Goal: Task Accomplishment & Management: Manage account settings

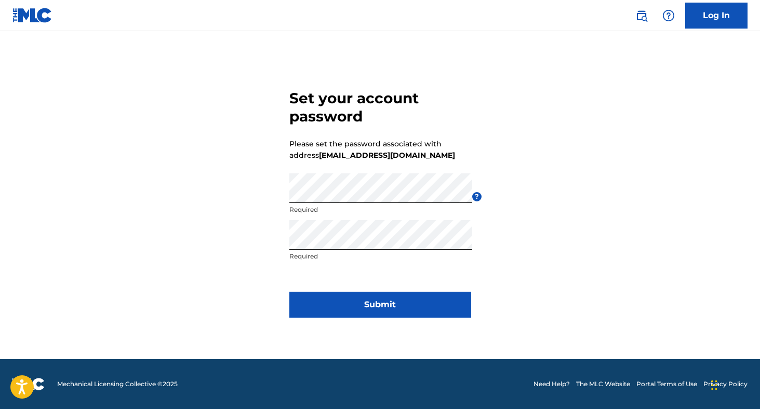
click at [438, 296] on button "Submit" at bounding box center [380, 305] width 182 height 26
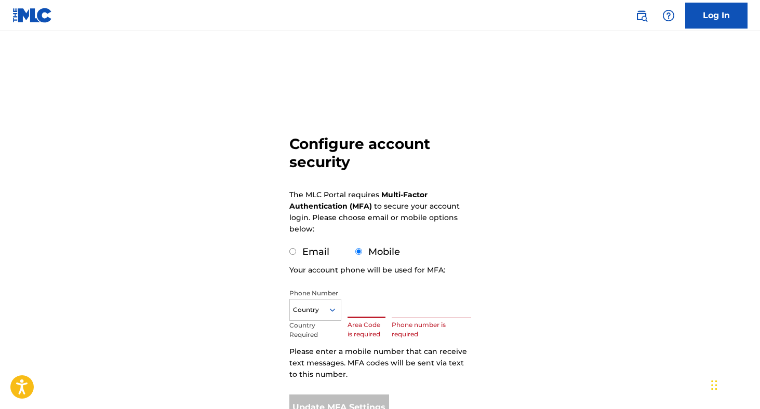
click at [360, 295] on input "text" at bounding box center [366, 304] width 38 height 30
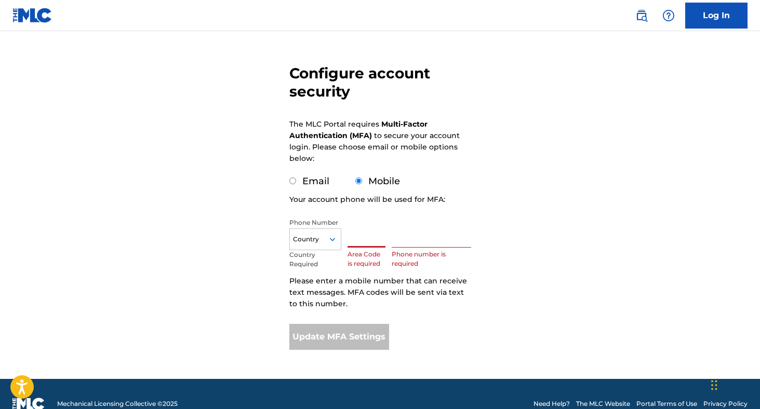
scroll to position [90, 0]
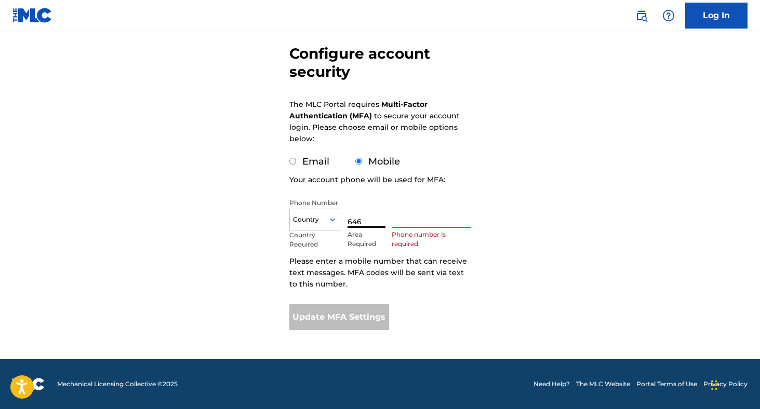
click at [429, 227] on input "text" at bounding box center [431, 213] width 79 height 30
click at [381, 219] on input "646" at bounding box center [366, 213] width 38 height 30
type input "1"
click at [409, 217] on input "text" at bounding box center [431, 213] width 79 height 30
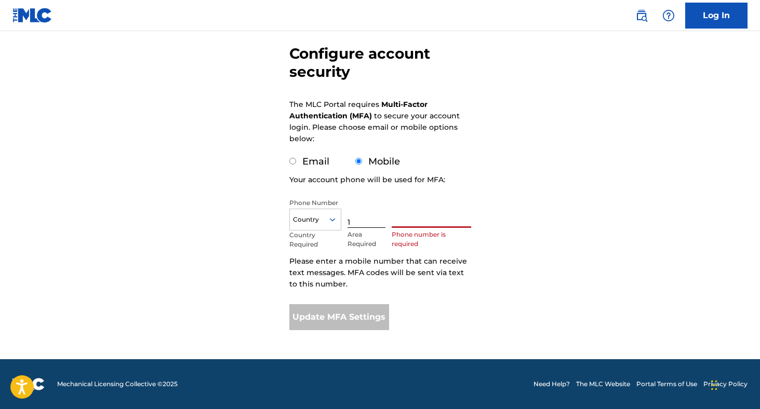
click at [320, 226] on div "Country" at bounding box center [315, 220] width 52 height 22
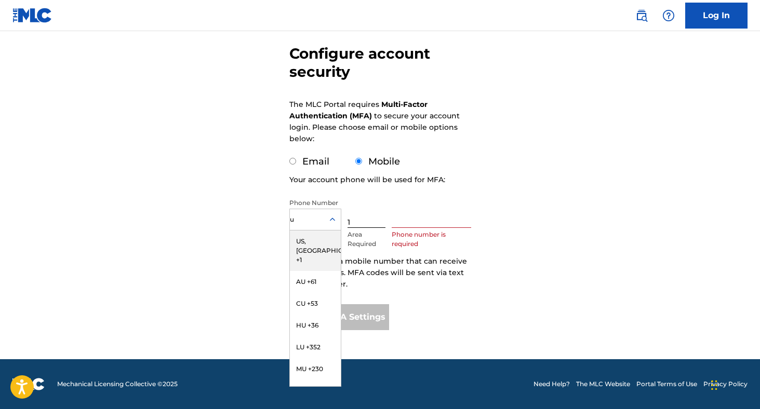
type input "us"
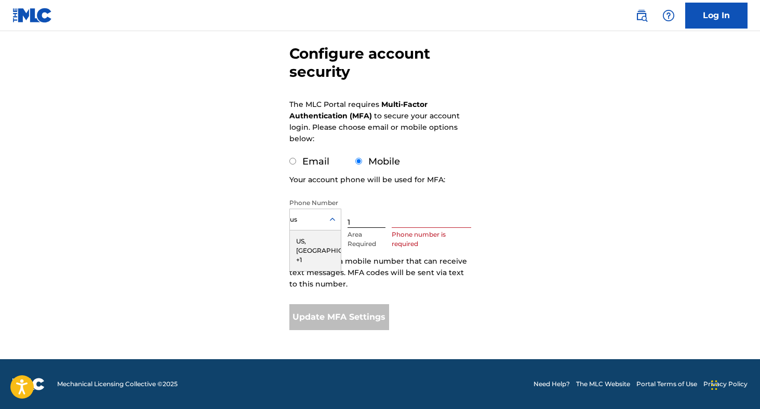
click at [312, 240] on div "US, CA +1" at bounding box center [315, 251] width 51 height 41
click at [353, 219] on input "1" at bounding box center [366, 213] width 38 height 30
click at [406, 217] on input "text" at bounding box center [431, 213] width 79 height 30
click at [363, 217] on input "1" at bounding box center [366, 213] width 38 height 30
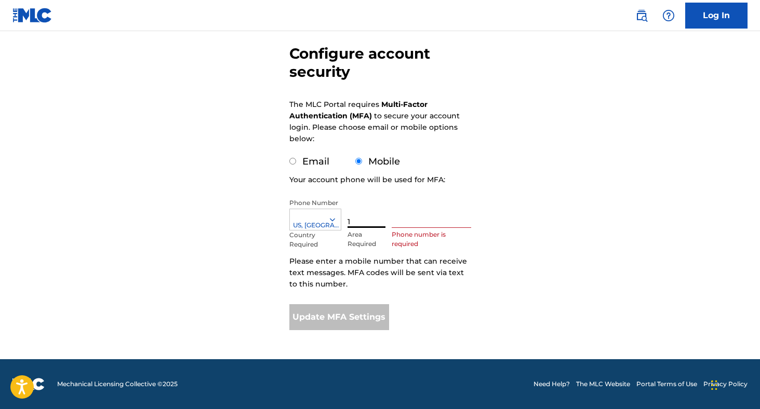
click at [363, 219] on input "1" at bounding box center [366, 213] width 38 height 30
type input "646"
click at [399, 217] on input "text" at bounding box center [431, 213] width 79 height 30
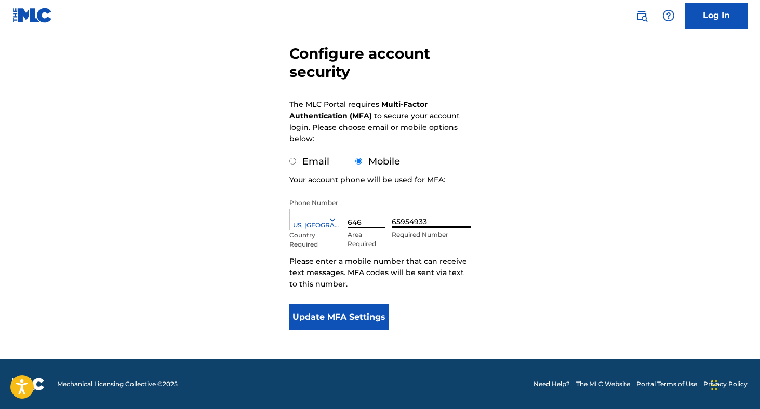
type input "659549333"
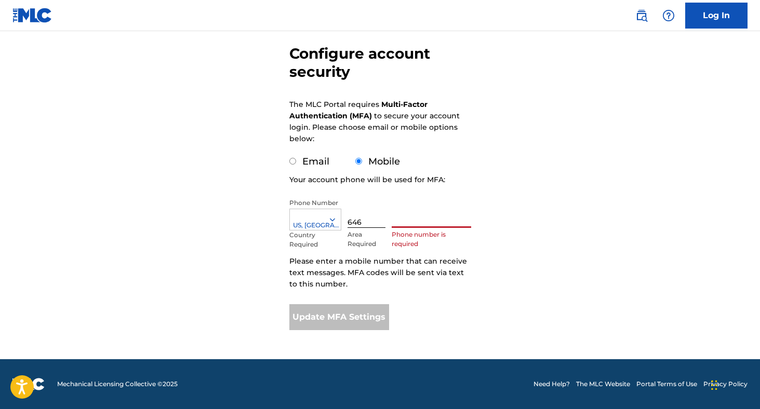
click at [373, 222] on input "646" at bounding box center [366, 213] width 38 height 30
type input "_"
type input "1"
click at [431, 224] on input "text" at bounding box center [431, 213] width 79 height 30
click at [377, 224] on input "text" at bounding box center [366, 213] width 38 height 30
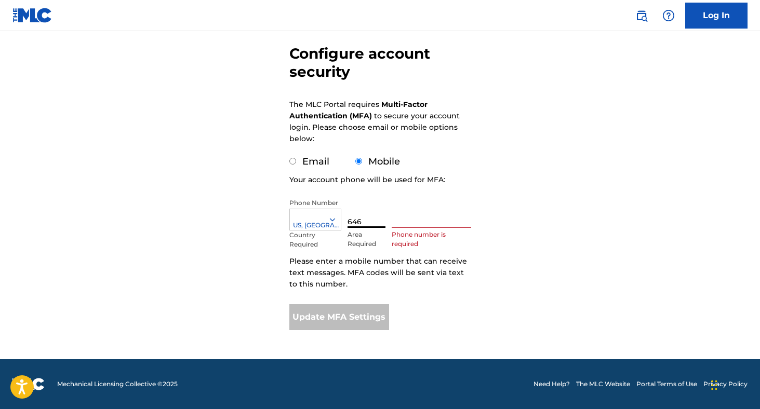
type input "646"
click at [395, 219] on input "text" at bounding box center [431, 213] width 79 height 30
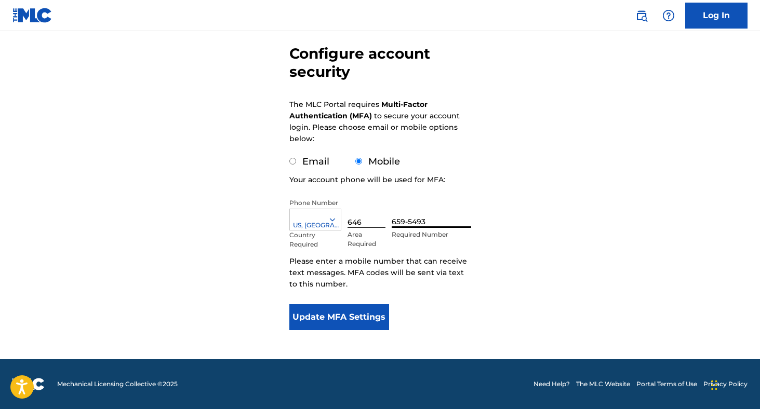
type input "659-5493"
click at [355, 307] on button "Update MFA Settings" at bounding box center [339, 317] width 100 height 26
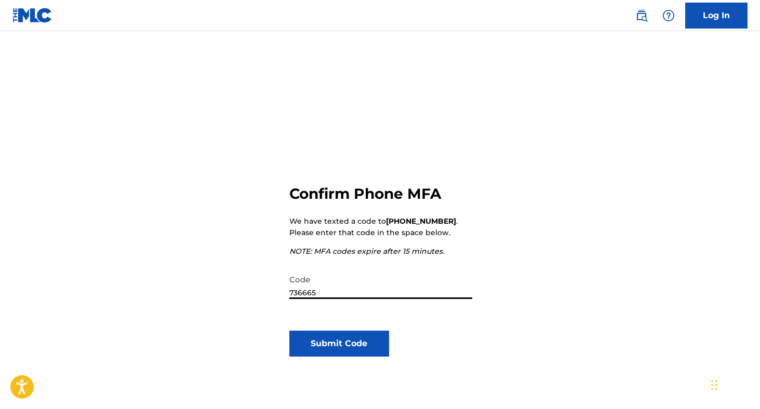
type input "736665"
click at [371, 353] on button "Submit Code" at bounding box center [339, 344] width 100 height 26
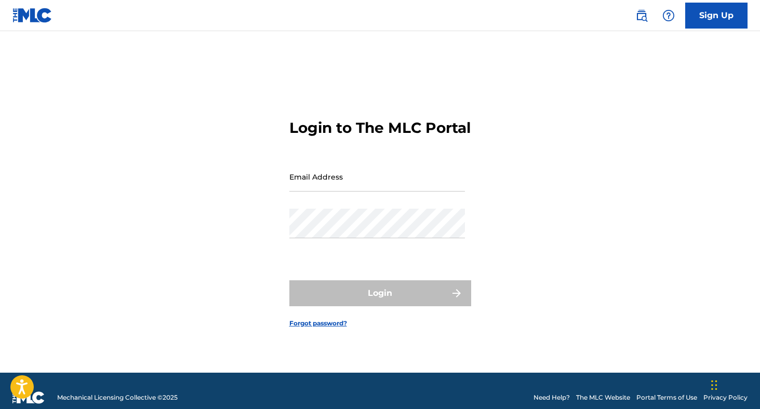
click at [420, 178] on input "Email Address" at bounding box center [377, 177] width 176 height 30
type input "[EMAIL_ADDRESS][DOMAIN_NAME]"
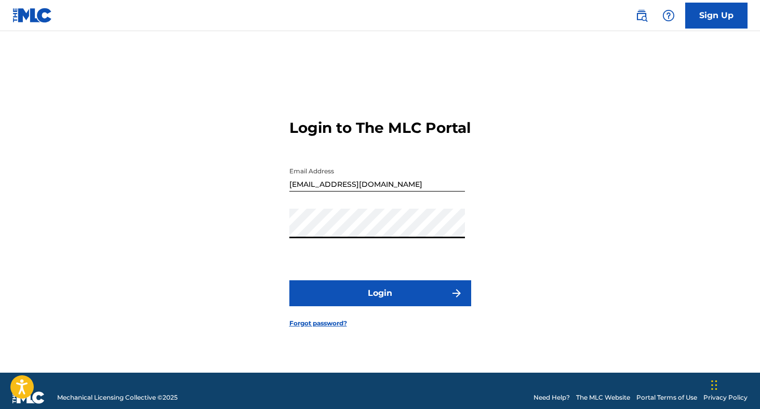
click at [289, 280] on button "Login" at bounding box center [380, 293] width 182 height 26
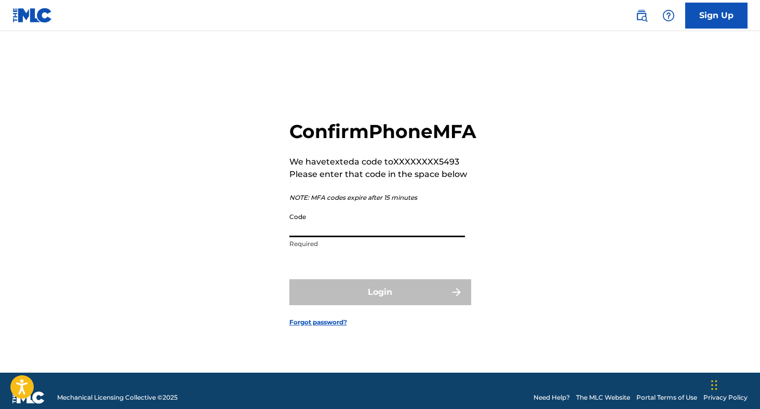
click at [332, 237] on input "Code" at bounding box center [377, 223] width 176 height 30
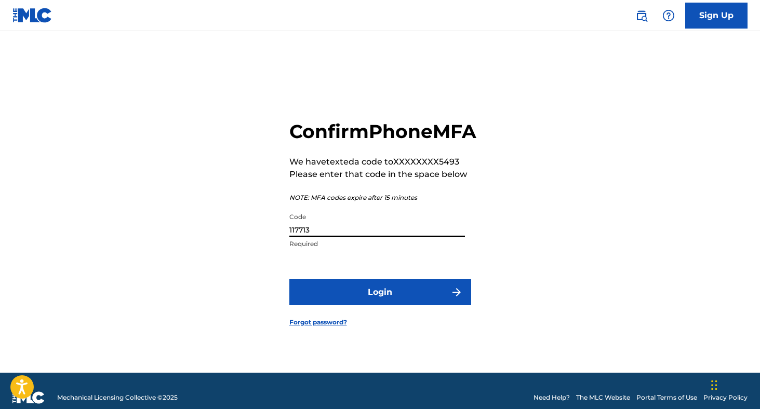
type input "117713"
click at [289, 279] on button "Login" at bounding box center [380, 292] width 182 height 26
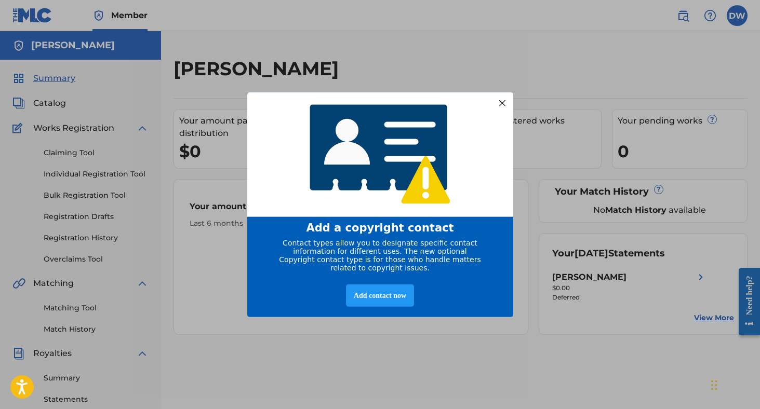
click at [376, 255] on div "Contact types allow you to designate specific contact information for different…" at bounding box center [380, 254] width 204 height 33
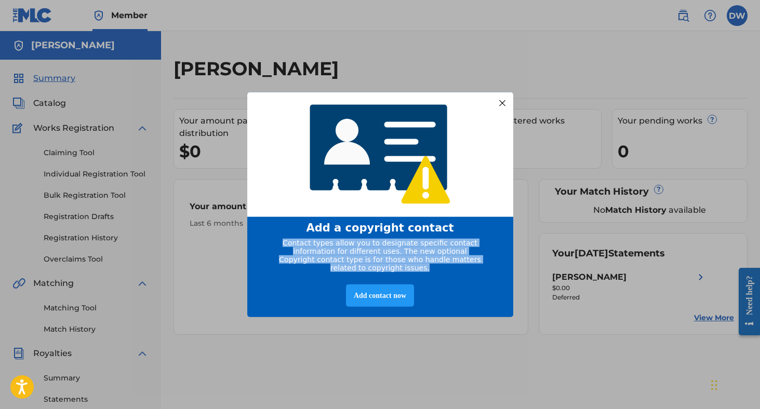
click at [376, 255] on div "Contact types allow you to designate specific contact information for different…" at bounding box center [380, 254] width 204 height 33
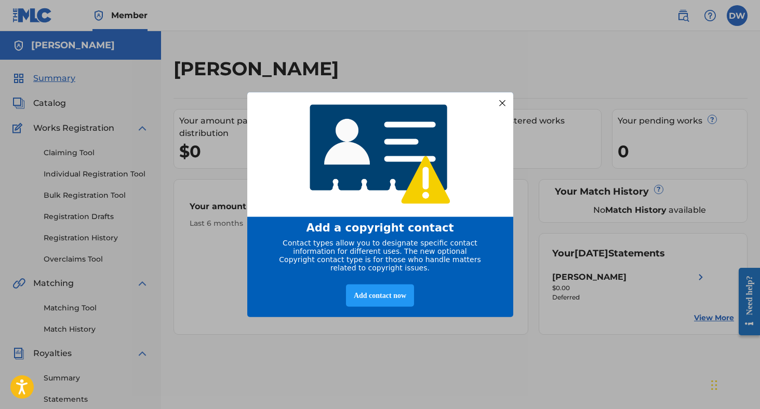
click at [506, 97] on div at bounding box center [502, 103] width 14 height 14
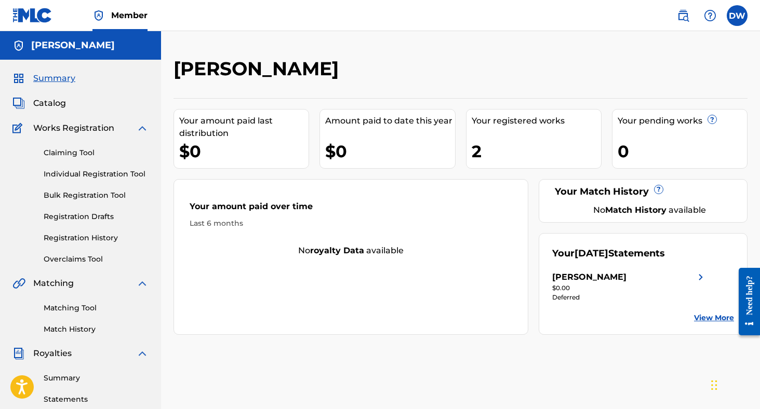
click at [514, 137] on div "Your registered works 2" at bounding box center [534, 139] width 136 height 60
click at [486, 152] on div "2" at bounding box center [536, 151] width 129 height 23
click at [523, 117] on div "Your registered works" at bounding box center [536, 121] width 129 height 12
click at [698, 280] on img at bounding box center [700, 277] width 12 height 12
click at [698, 318] on link "View More" at bounding box center [714, 318] width 40 height 11
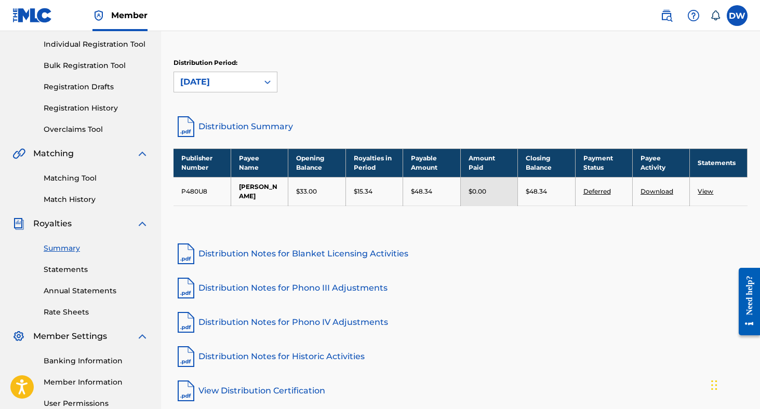
scroll to position [155, 0]
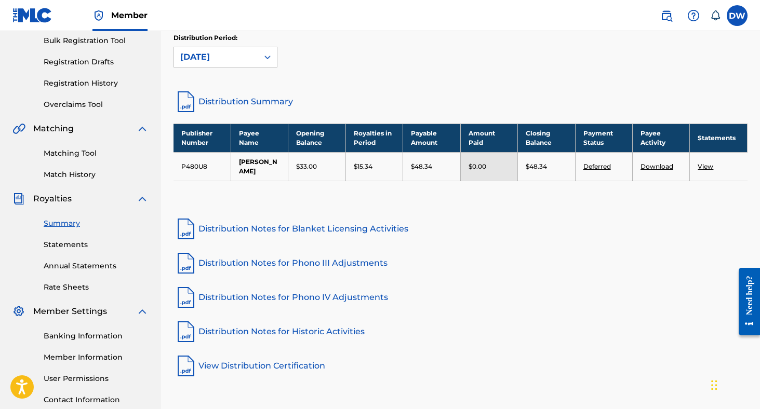
click at [594, 166] on link "Deferred" at bounding box center [597, 167] width 28 height 8
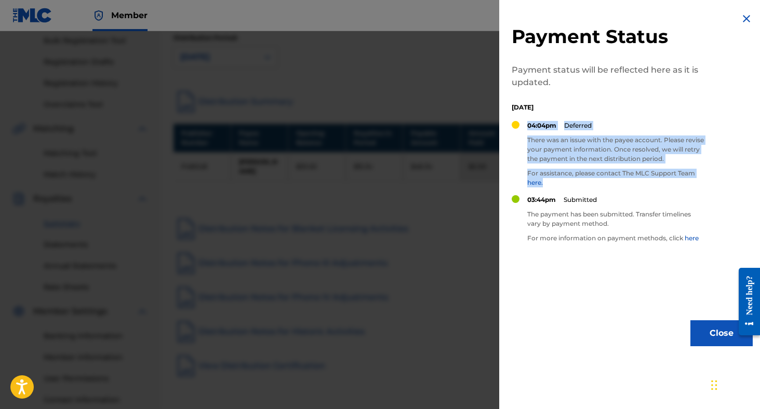
drag, startPoint x: 526, startPoint y: 141, endPoint x: 556, endPoint y: 183, distance: 52.5
click at [557, 184] on div "04:04pm Deferred There was an issue with the payee account. Please revise your …" at bounding box center [608, 158] width 192 height 74
click at [556, 183] on p "For assistance, please contact The MLC Support Team here." at bounding box center [615, 178] width 177 height 19
drag, startPoint x: 556, startPoint y: 183, endPoint x: 533, endPoint y: 147, distance: 42.9
click at [533, 146] on div "04:04pm Deferred There was an issue with the payee account. Please revise your …" at bounding box center [615, 158] width 177 height 74
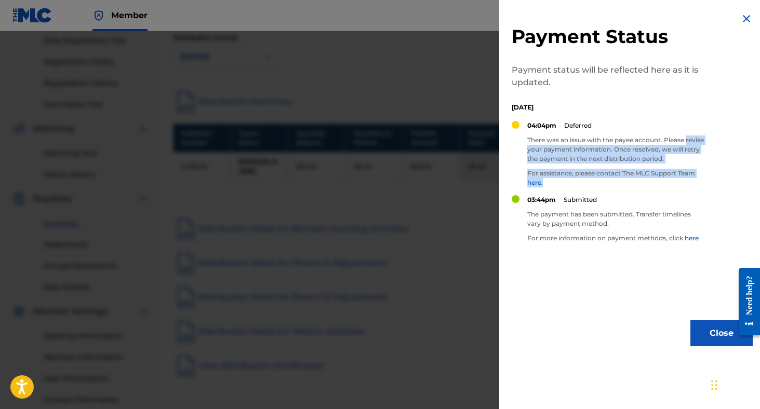
click at [533, 147] on p "There was an issue with the payee account. Please revise your payment informati…" at bounding box center [615, 150] width 177 height 28
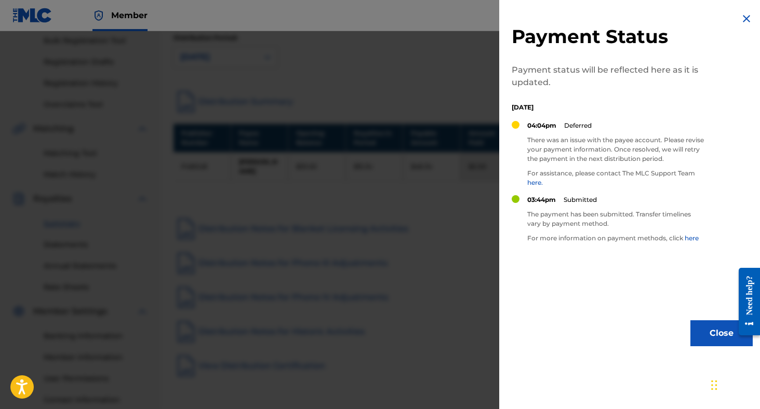
click at [533, 179] on link "here." at bounding box center [535, 183] width 16 height 8
click at [419, 92] on div at bounding box center [380, 235] width 760 height 409
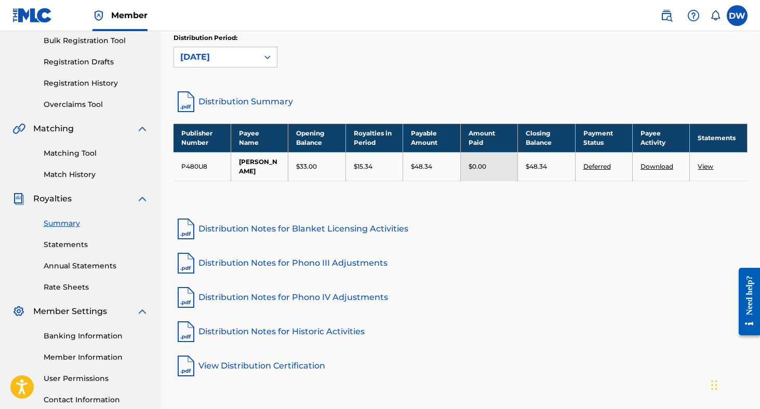
scroll to position [0, 0]
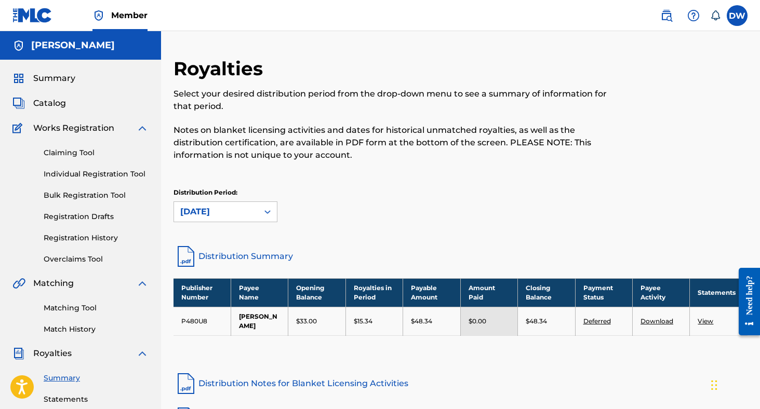
click at [740, 19] on label at bounding box center [737, 15] width 21 height 21
click at [737, 16] on input "DW [PERSON_NAME] [EMAIL_ADDRESS][DOMAIN_NAME] Notification Preferences Profile …" at bounding box center [737, 16] width 0 height 0
click at [740, 19] on div "DW DW Devin Waxman defiedmgmt@gmail.com Notification Preferences Profile Log out" at bounding box center [737, 15] width 21 height 21
click at [64, 78] on span "Summary" at bounding box center [54, 78] width 42 height 12
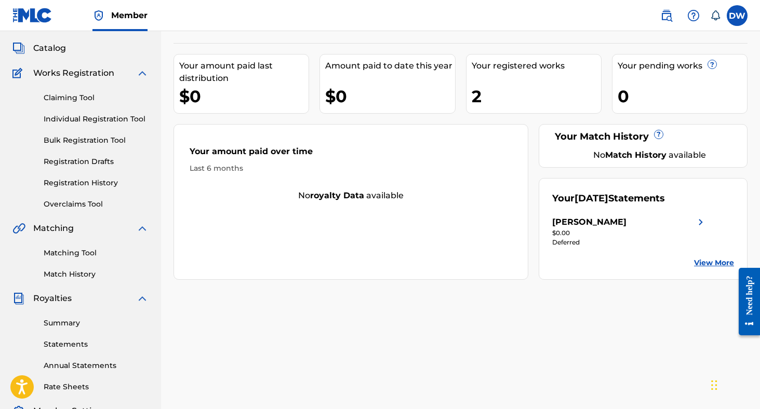
scroll to position [59, 0]
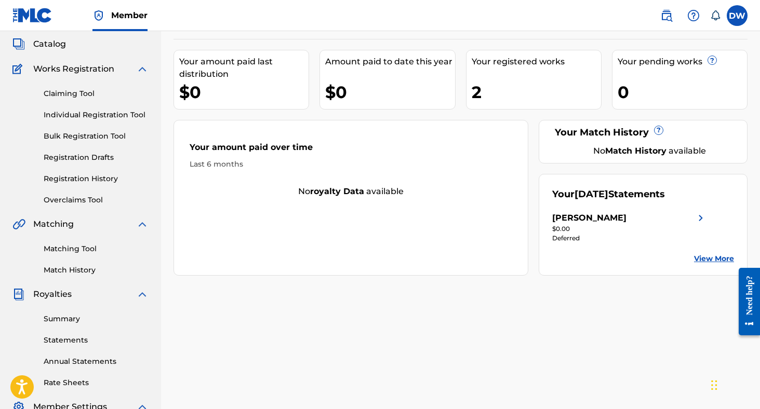
click at [609, 218] on div "[PERSON_NAME]" at bounding box center [589, 218] width 74 height 12
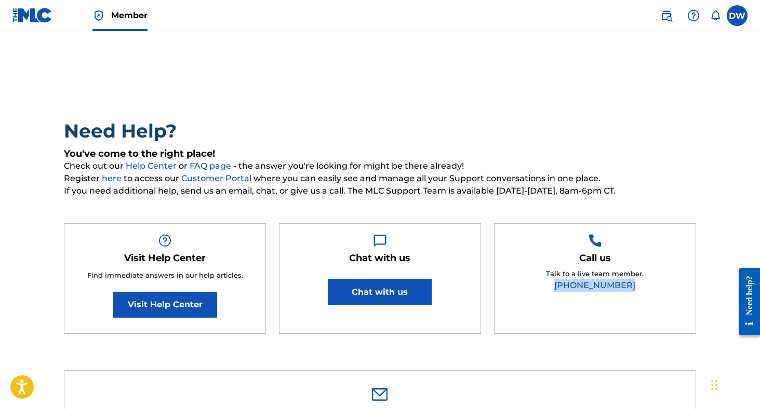
drag, startPoint x: 564, startPoint y: 284, endPoint x: 649, endPoint y: 298, distance: 86.4
click at [649, 298] on div "Call us Talk to a live team member. (615) 488-3653" at bounding box center [595, 278] width 202 height 111
click at [626, 271] on p "Talk to a live team member." at bounding box center [595, 274] width 98 height 10
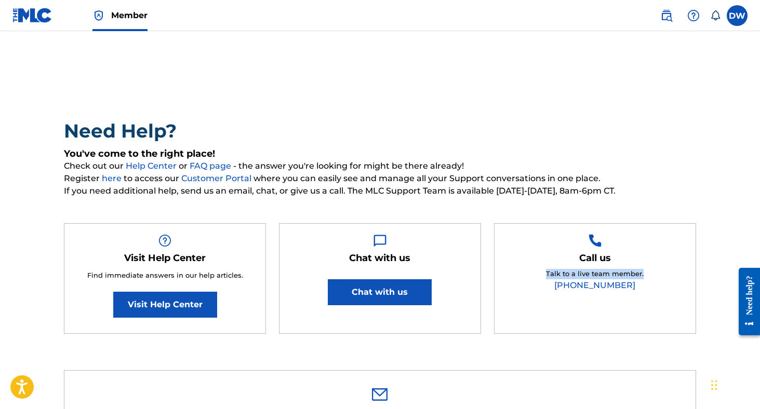
click at [626, 271] on p "Talk to a live team member." at bounding box center [595, 274] width 98 height 10
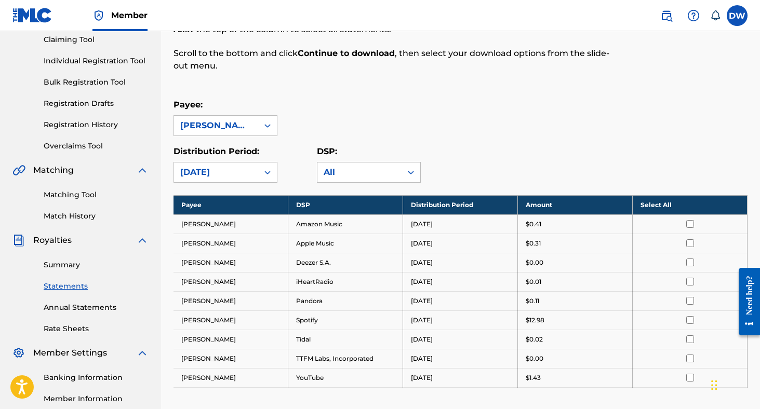
scroll to position [114, 0]
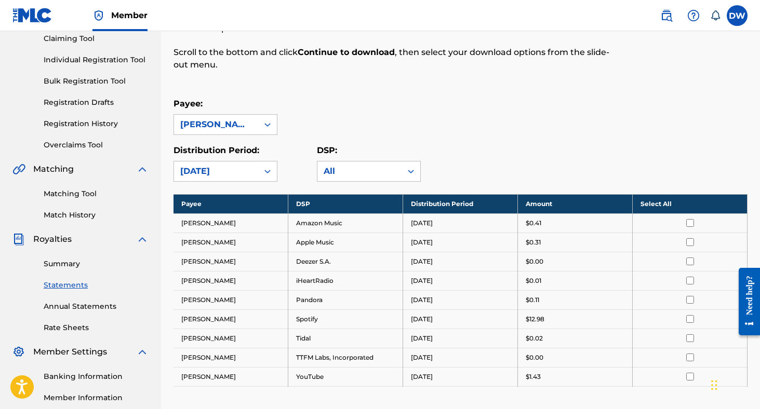
click at [326, 150] on label "DSP:" at bounding box center [327, 150] width 20 height 10
click at [272, 171] on input "DSP:" at bounding box center [272, 171] width 0 height 0
click at [326, 150] on label "DSP:" at bounding box center [327, 150] width 20 height 10
click at [272, 171] on input "DSP:" at bounding box center [272, 171] width 0 height 0
click at [326, 150] on label "DSP:" at bounding box center [327, 150] width 20 height 10
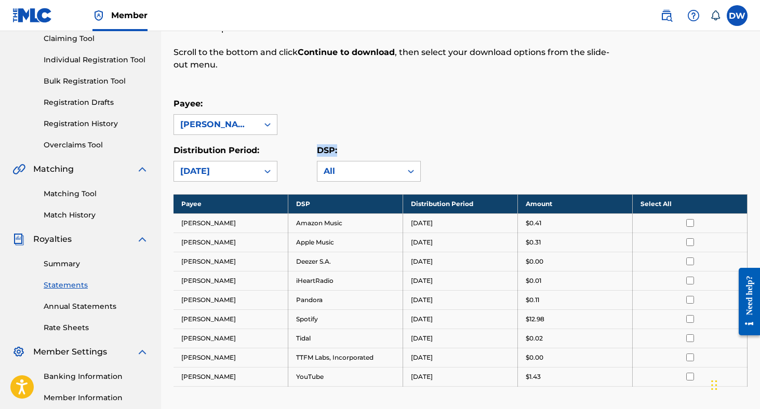
click at [272, 171] on input "DSP:" at bounding box center [272, 171] width 0 height 0
click at [327, 150] on label "DSP:" at bounding box center [327, 150] width 20 height 10
click at [272, 171] on input "DSP:" at bounding box center [272, 171] width 0 height 0
click at [327, 150] on label "DSP:" at bounding box center [327, 150] width 20 height 10
click at [272, 171] on input "DSP:" at bounding box center [272, 171] width 0 height 0
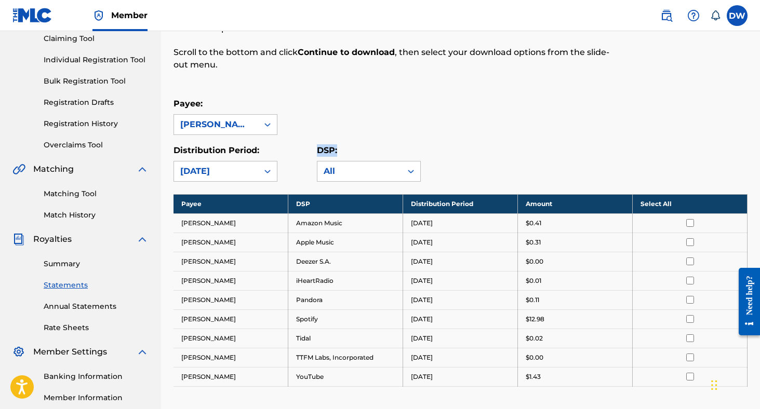
click at [327, 150] on label "DSP:" at bounding box center [327, 150] width 20 height 10
click at [272, 171] on input "DSP:" at bounding box center [272, 171] width 0 height 0
click at [327, 150] on label "DSP:" at bounding box center [327, 150] width 20 height 10
click at [272, 171] on input "DSP:" at bounding box center [272, 171] width 0 height 0
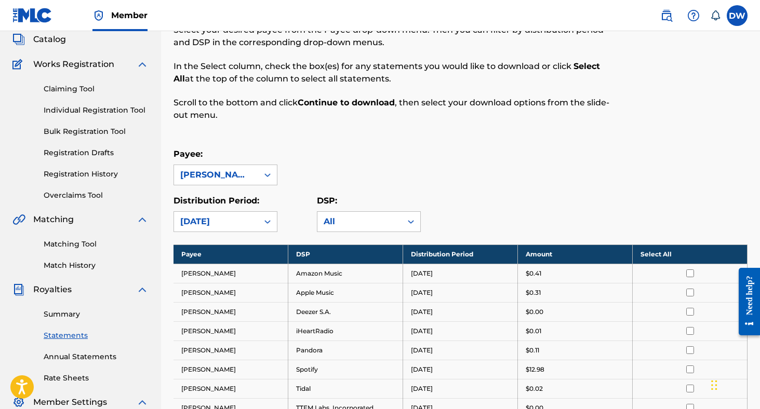
scroll to position [0, 0]
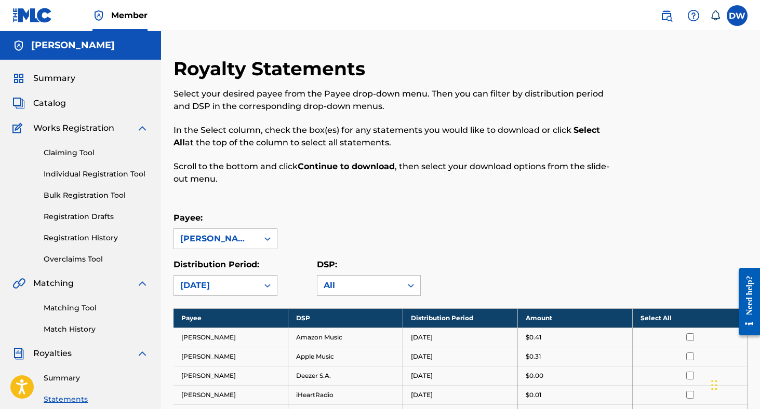
click at [280, 171] on p "Scroll to the bottom and click Continue to download , then select your download…" at bounding box center [394, 172] width 442 height 25
click at [324, 158] on div "Select your desired payee from the Payee drop-down menu. Then you can filter by…" at bounding box center [394, 137] width 442 height 98
click at [314, 165] on strong "Continue to download" at bounding box center [346, 167] width 97 height 10
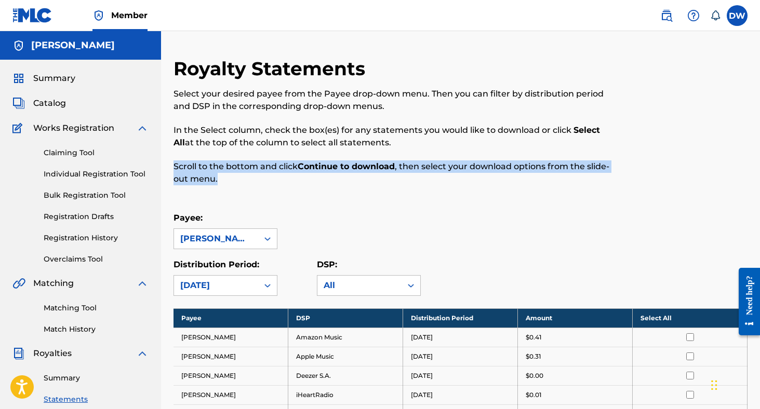
click at [314, 165] on strong "Continue to download" at bounding box center [346, 167] width 97 height 10
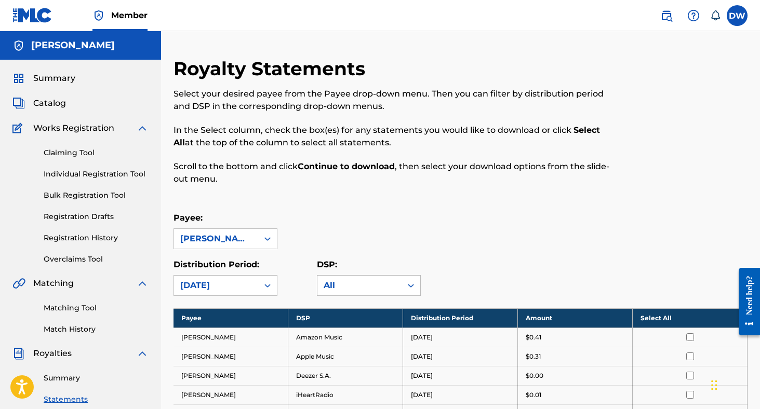
click at [264, 177] on p "Scroll to the bottom and click Continue to download , then select your download…" at bounding box center [394, 172] width 442 height 25
click at [263, 178] on p "Scroll to the bottom and click Continue to download , then select your download…" at bounding box center [394, 172] width 442 height 25
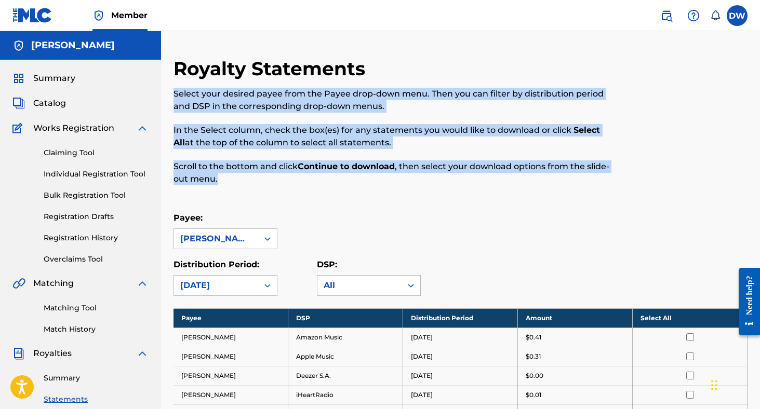
drag, startPoint x: 313, startPoint y: 186, endPoint x: 169, endPoint y: 101, distance: 167.2
click at [169, 101] on div "Royalty Statements Select your desired payee from the Payee drop-down menu. The…" at bounding box center [460, 346] width 599 height 579
click at [735, 24] on label at bounding box center [737, 15] width 21 height 21
click at [737, 16] on input "DW Devin Waxman defiedmgmt@gmail.com Notification Preferences Profile Log out" at bounding box center [737, 16] width 0 height 0
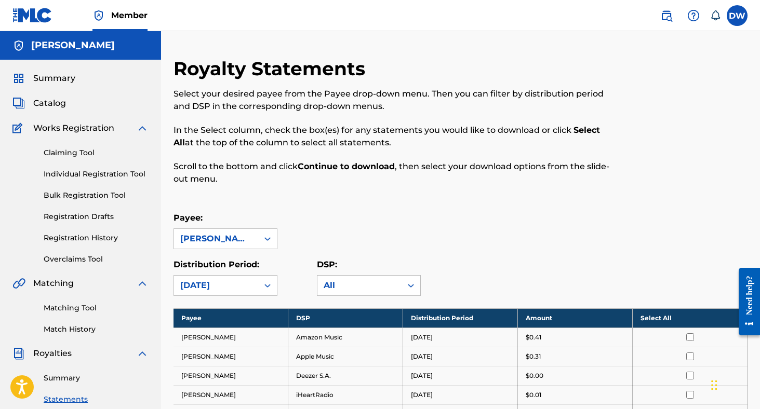
click at [432, 153] on div "Select your desired payee from the Payee drop-down menu. Then you can filter by…" at bounding box center [394, 137] width 442 height 98
click at [735, 14] on label at bounding box center [737, 15] width 21 height 21
click at [737, 16] on input "DW [PERSON_NAME] [EMAIL_ADDRESS][DOMAIN_NAME] Notification Preferences Profile …" at bounding box center [737, 16] width 0 height 0
click at [667, 68] on p "[EMAIL_ADDRESS][DOMAIN_NAME]" at bounding box center [701, 72] width 79 height 9
click at [737, 16] on input "DW Devin Waxman defiedmgmt@gmail.com Notification Preferences Profile Log out" at bounding box center [737, 16] width 0 height 0
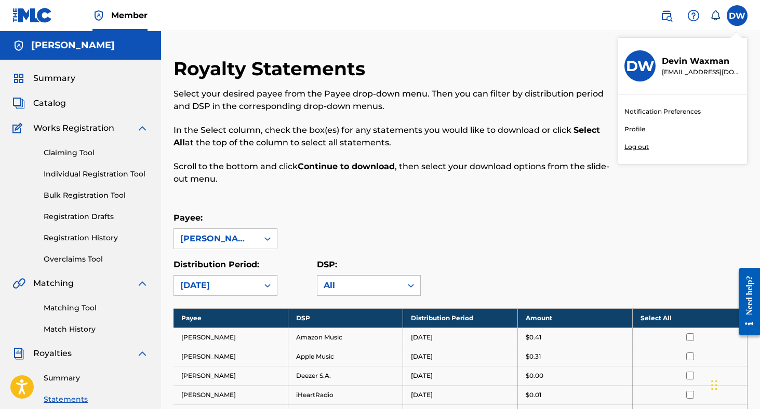
click at [667, 68] on p "[EMAIL_ADDRESS][DOMAIN_NAME]" at bounding box center [701, 72] width 79 height 9
click at [737, 16] on input "DW Devin Waxman defiedmgmt@gmail.com Notification Preferences Profile Log out" at bounding box center [737, 16] width 0 height 0
click at [667, 68] on p "[EMAIL_ADDRESS][DOMAIN_NAME]" at bounding box center [701, 72] width 79 height 9
click at [737, 16] on input "DW Devin Waxman defiedmgmt@gmail.com Notification Preferences Profile Log out" at bounding box center [737, 16] width 0 height 0
click at [665, 71] on p "[EMAIL_ADDRESS][DOMAIN_NAME]" at bounding box center [701, 72] width 79 height 9
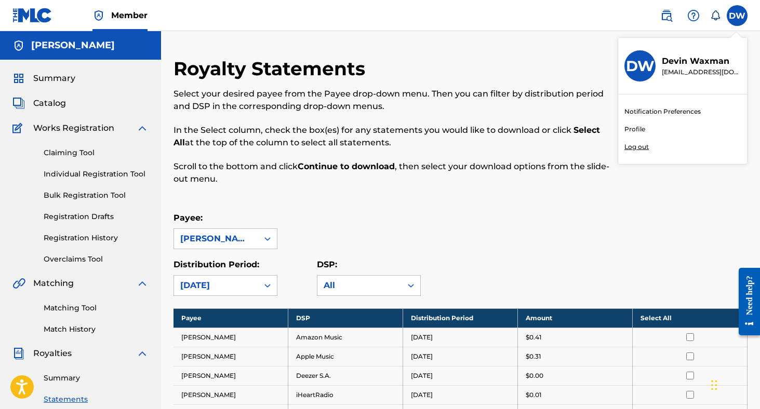
click at [737, 16] on input "DW Devin Waxman defiedmgmt@gmail.com Notification Preferences Profile Log out" at bounding box center [737, 16] width 0 height 0
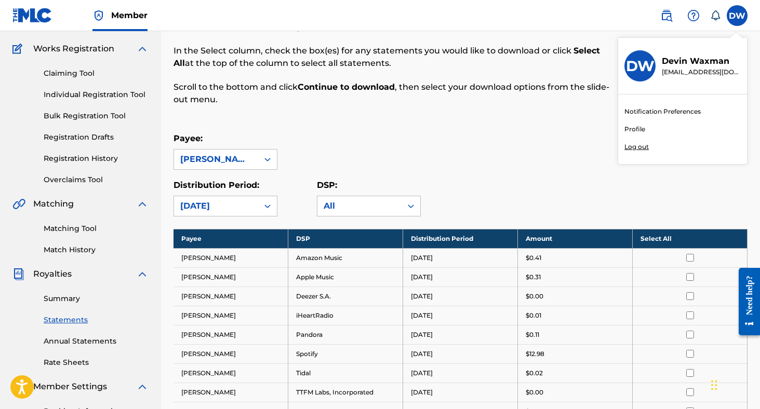
scroll to position [94, 0]
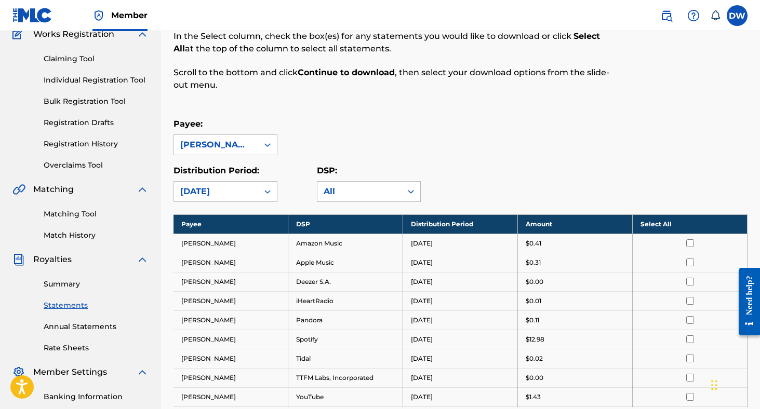
click at [454, 73] on p "Scroll to the bottom and click Continue to download , then select your download…" at bounding box center [394, 78] width 442 height 25
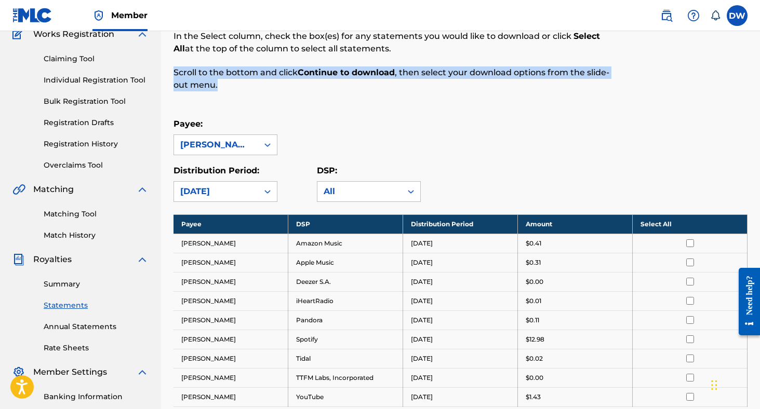
click at [454, 73] on p "Scroll to the bottom and click Continue to download , then select your download…" at bounding box center [394, 78] width 442 height 25
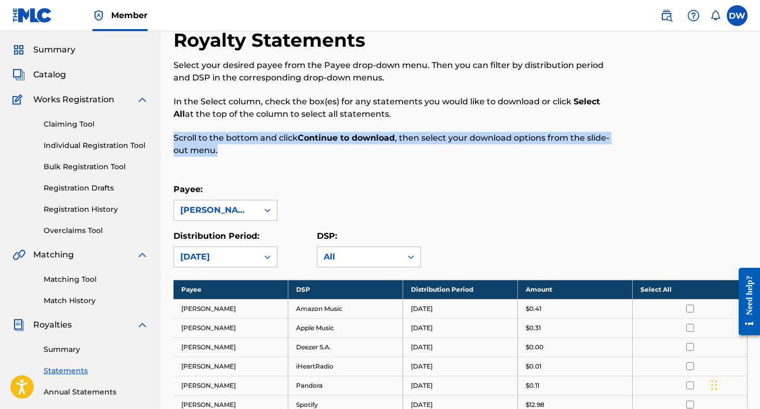
scroll to position [0, 0]
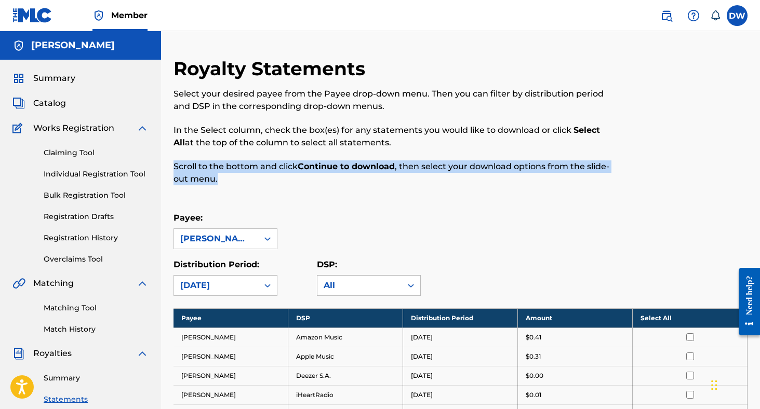
click at [218, 176] on p "Scroll to the bottom and click Continue to download , then select your download…" at bounding box center [394, 172] width 442 height 25
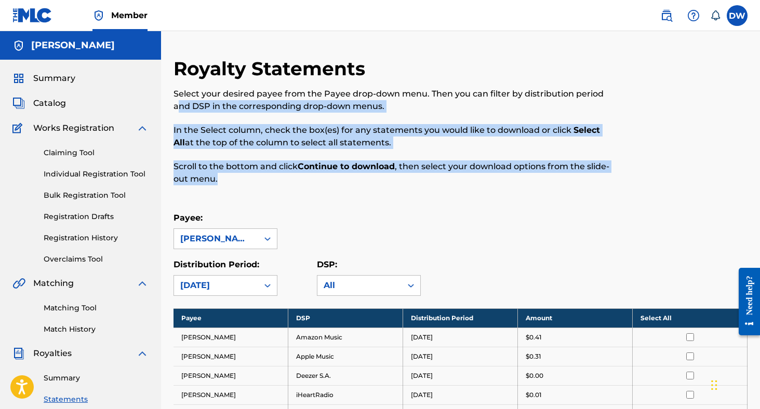
drag, startPoint x: 220, startPoint y: 178, endPoint x: 176, endPoint y: 102, distance: 87.8
click at [176, 102] on div "Select your desired payee from the Payee drop-down menu. Then you can filter by…" at bounding box center [394, 137] width 442 height 98
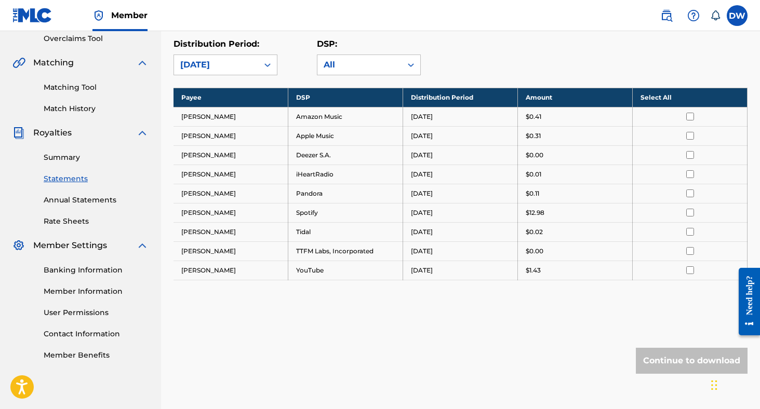
scroll to position [229, 0]
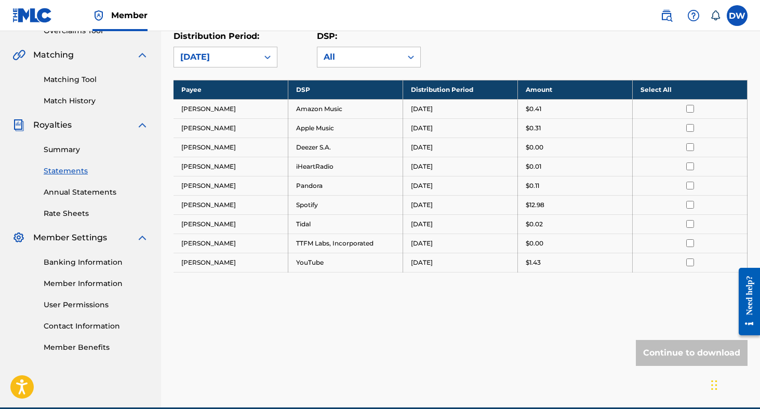
click at [69, 260] on link "Banking Information" at bounding box center [96, 262] width 105 height 11
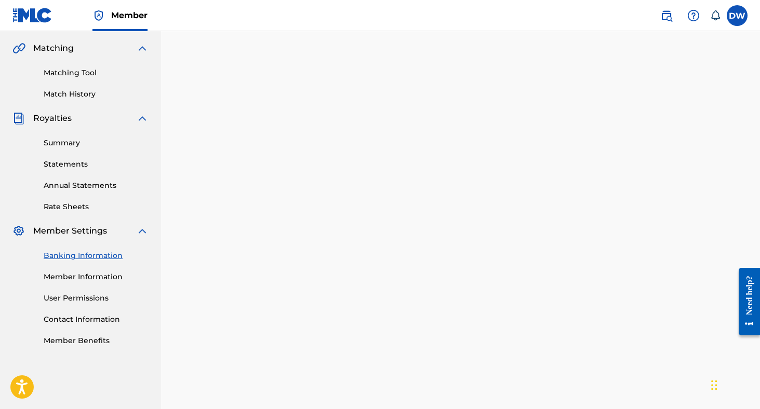
scroll to position [302, 0]
